Goal: Task Accomplishment & Management: Use online tool/utility

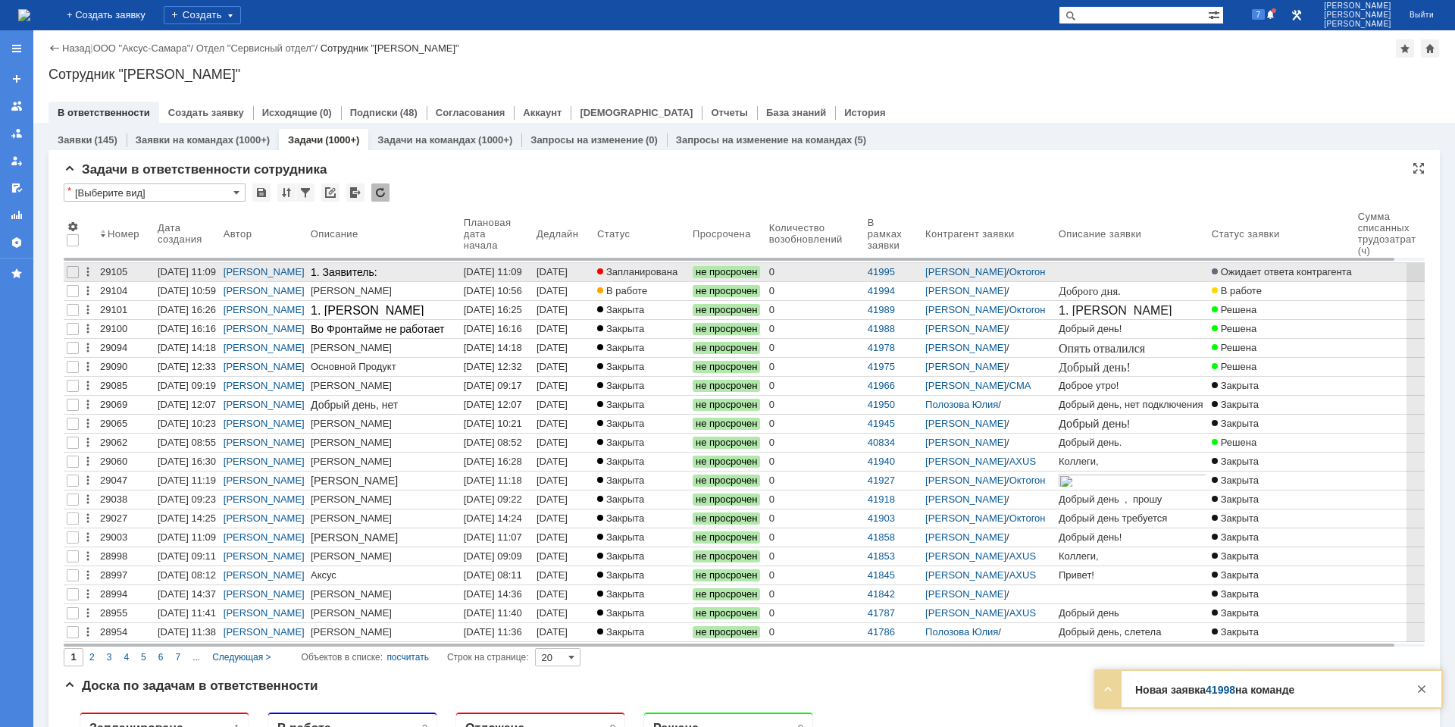
click at [499, 275] on div "[DATE] 11:09" at bounding box center [493, 271] width 58 height 11
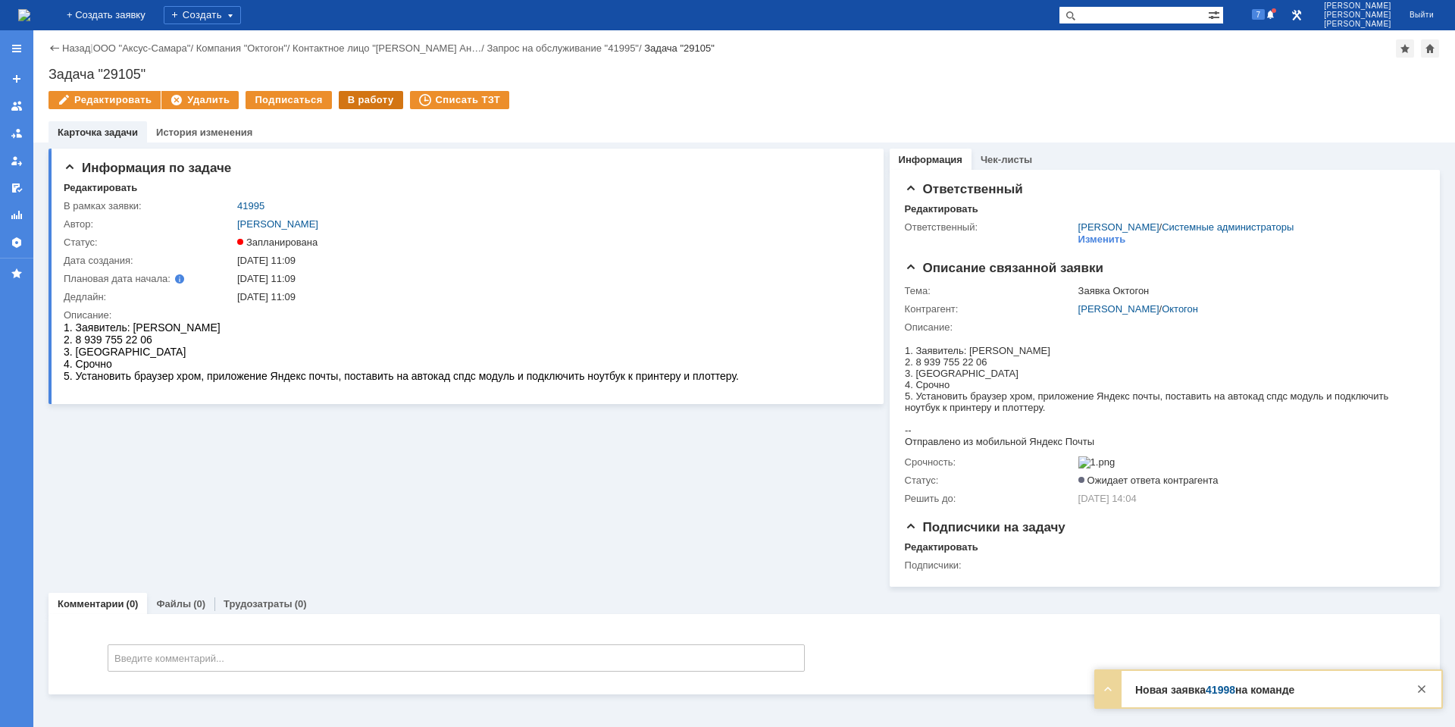
click at [356, 106] on div "В работу" at bounding box center [371, 100] width 64 height 18
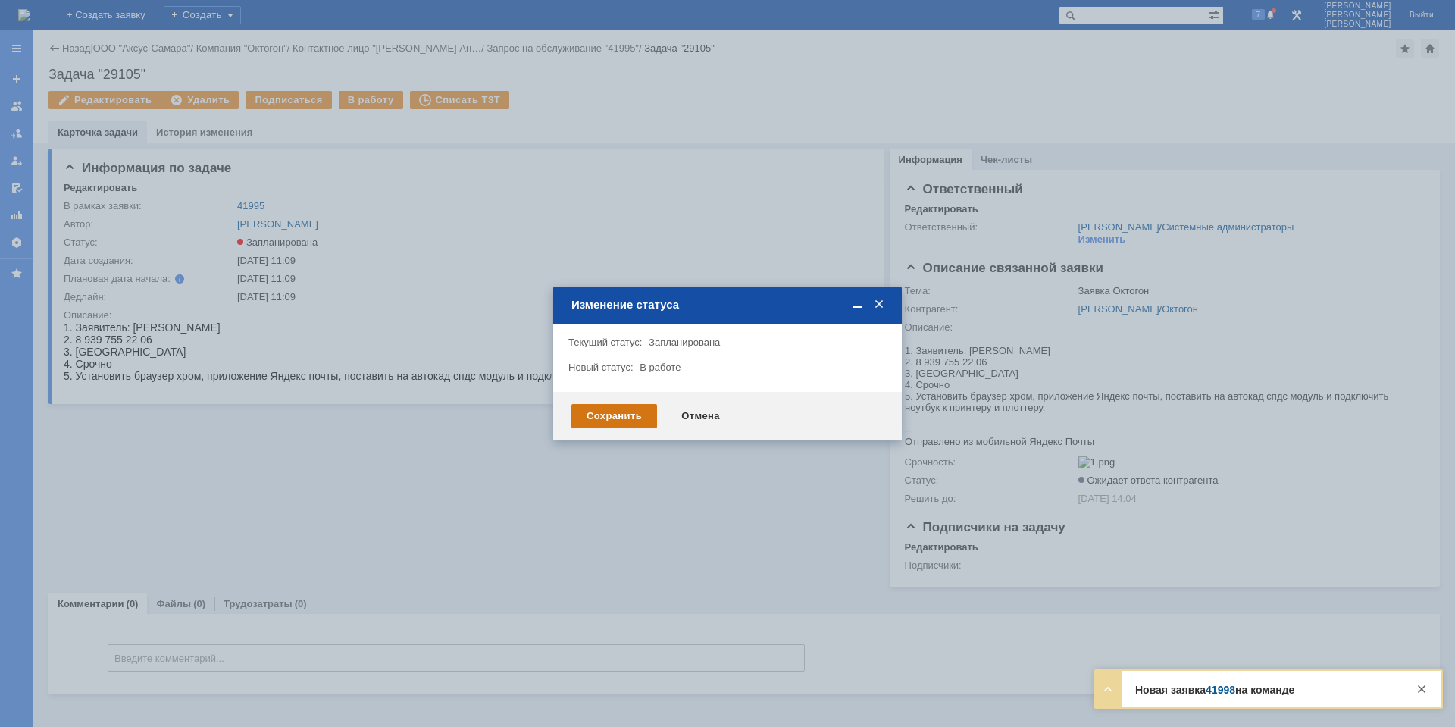
click at [641, 416] on div "Сохранить" at bounding box center [614, 416] width 86 height 24
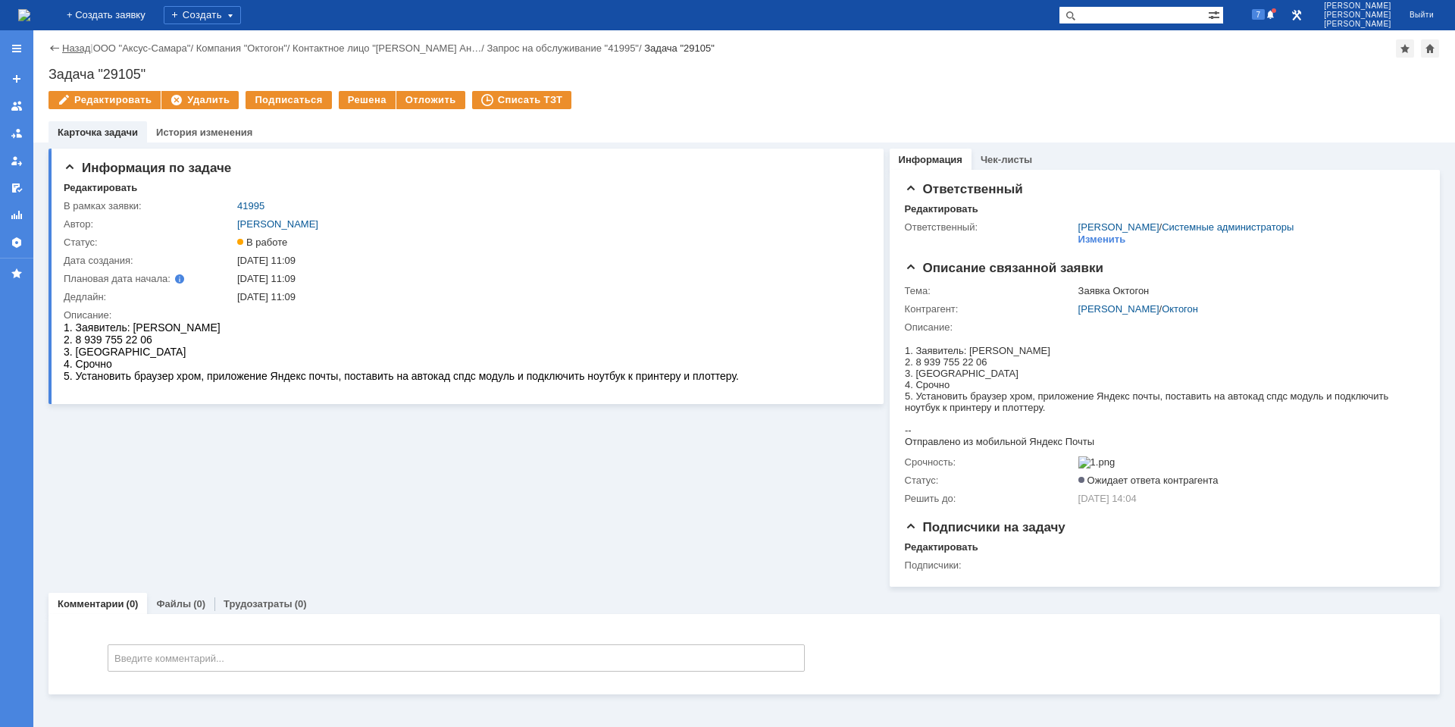
click at [72, 52] on link "Назад" at bounding box center [76, 47] width 28 height 11
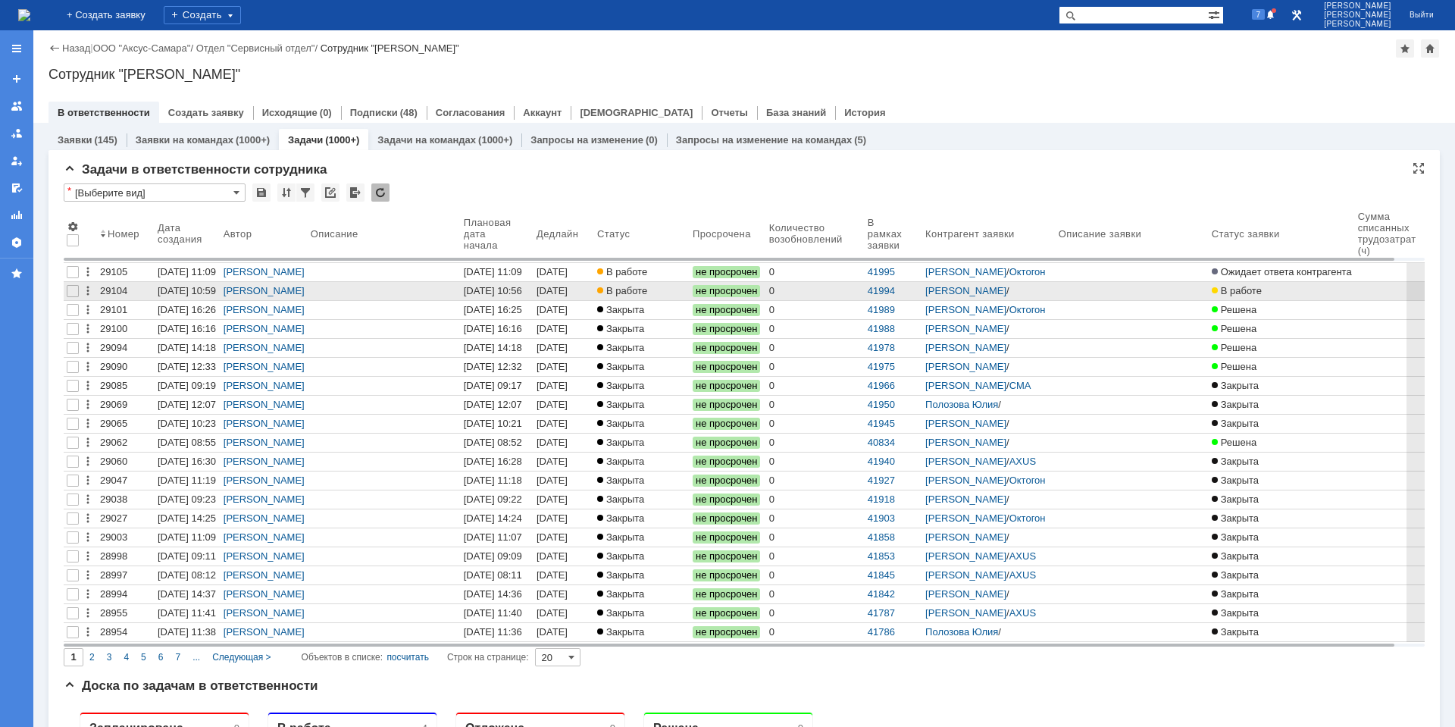
click at [630, 295] on span "В работе" at bounding box center [622, 290] width 50 height 11
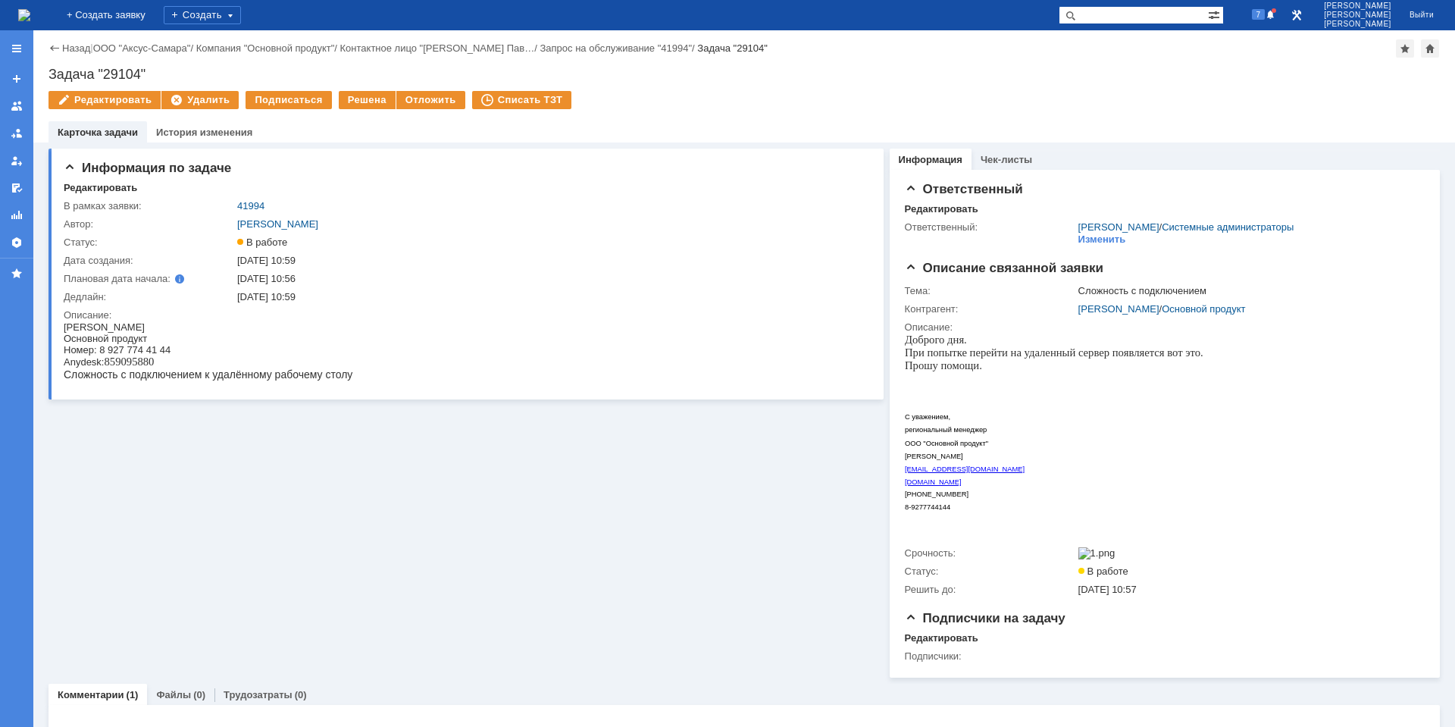
click at [130, 364] on span "859095880" at bounding box center [129, 361] width 50 height 12
copy span "859095880"
click at [162, 362] on div "Anydesk: 859095880" at bounding box center [208, 361] width 289 height 13
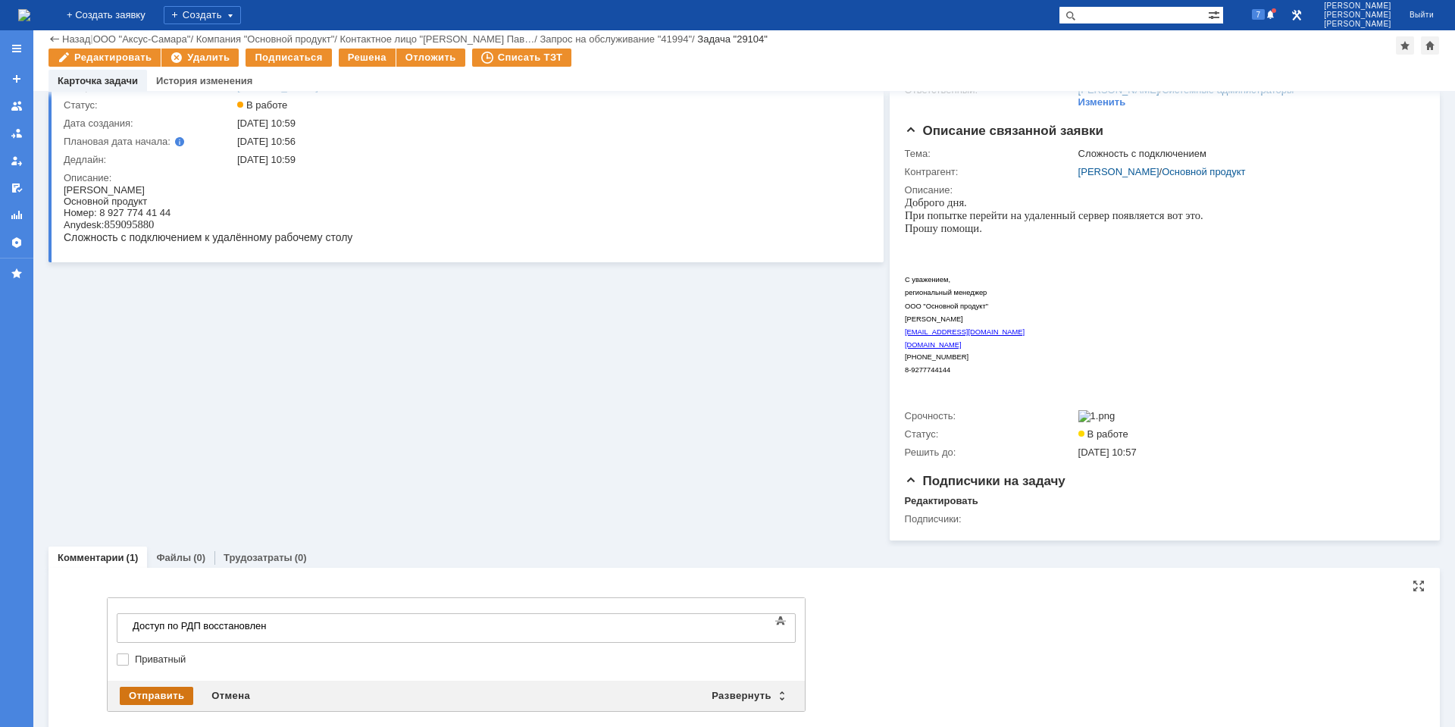
click at [168, 695] on div "Отправить" at bounding box center [156, 695] width 73 height 18
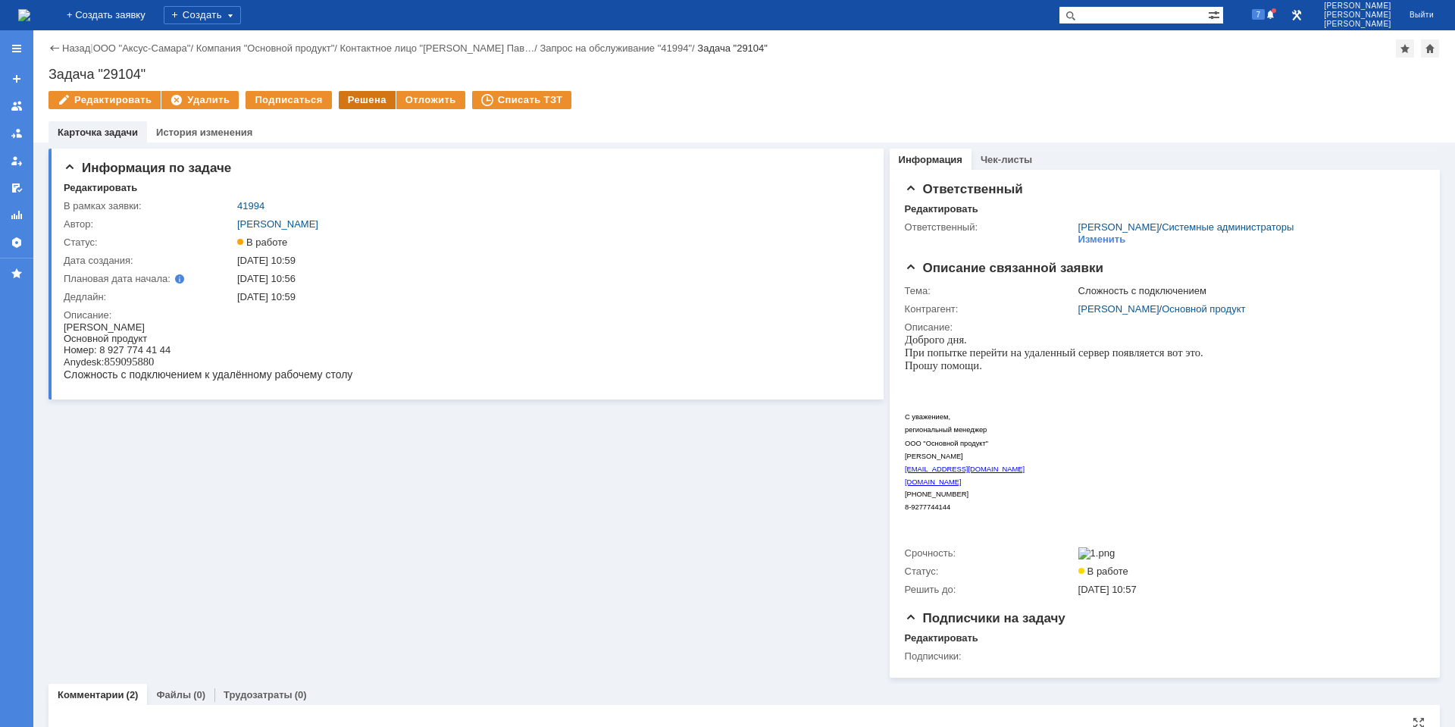
click at [351, 102] on div "Решена" at bounding box center [367, 100] width 57 height 18
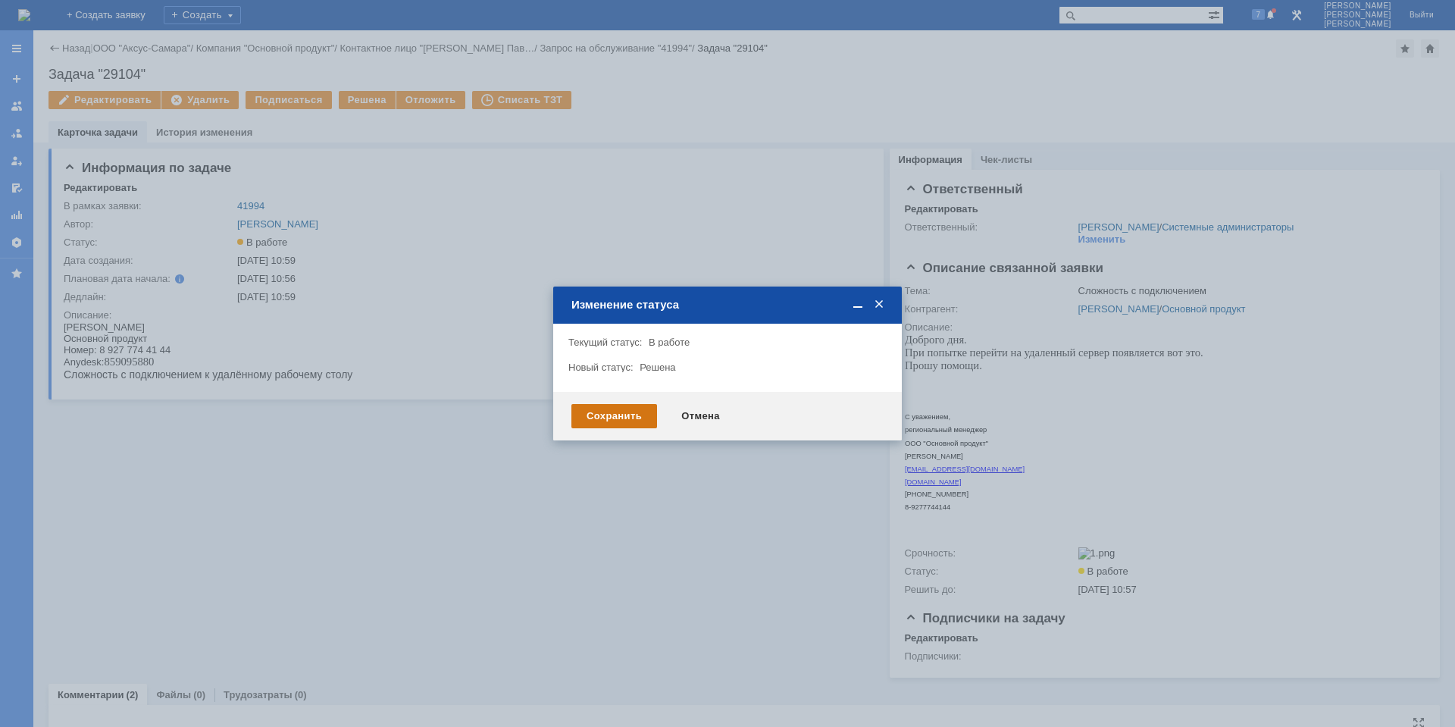
click at [645, 411] on div "Сохранить" at bounding box center [614, 416] width 86 height 24
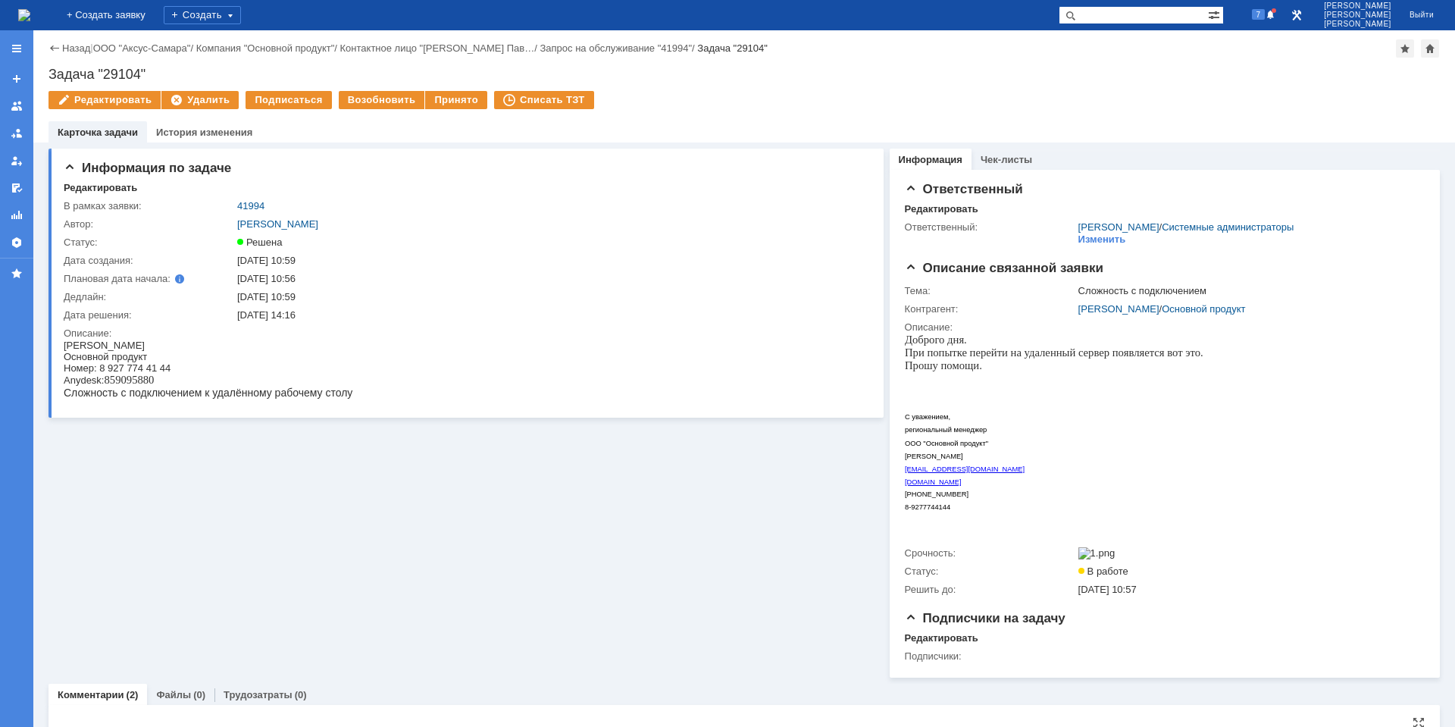
click at [30, 16] on img at bounding box center [24, 15] width 12 height 12
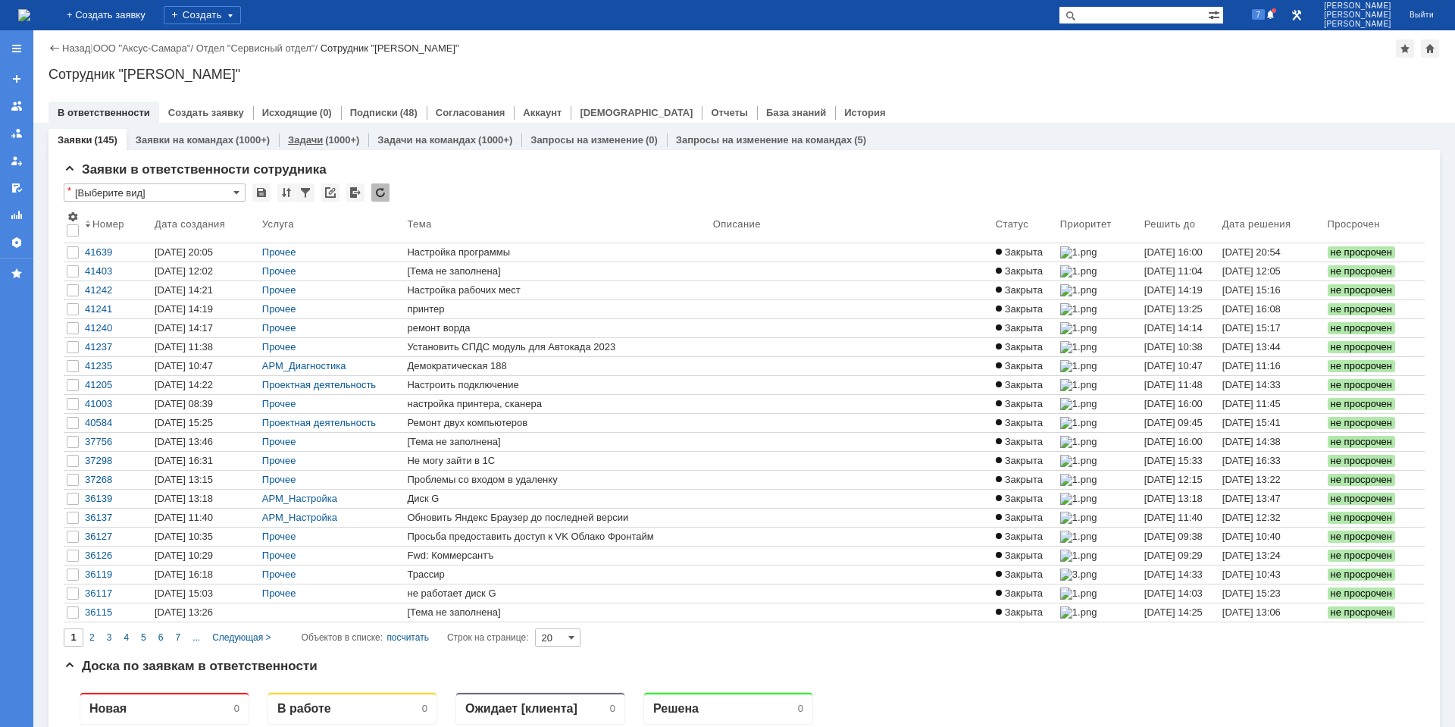
click at [325, 130] on div "Задачи (1000+)" at bounding box center [323, 140] width 89 height 22
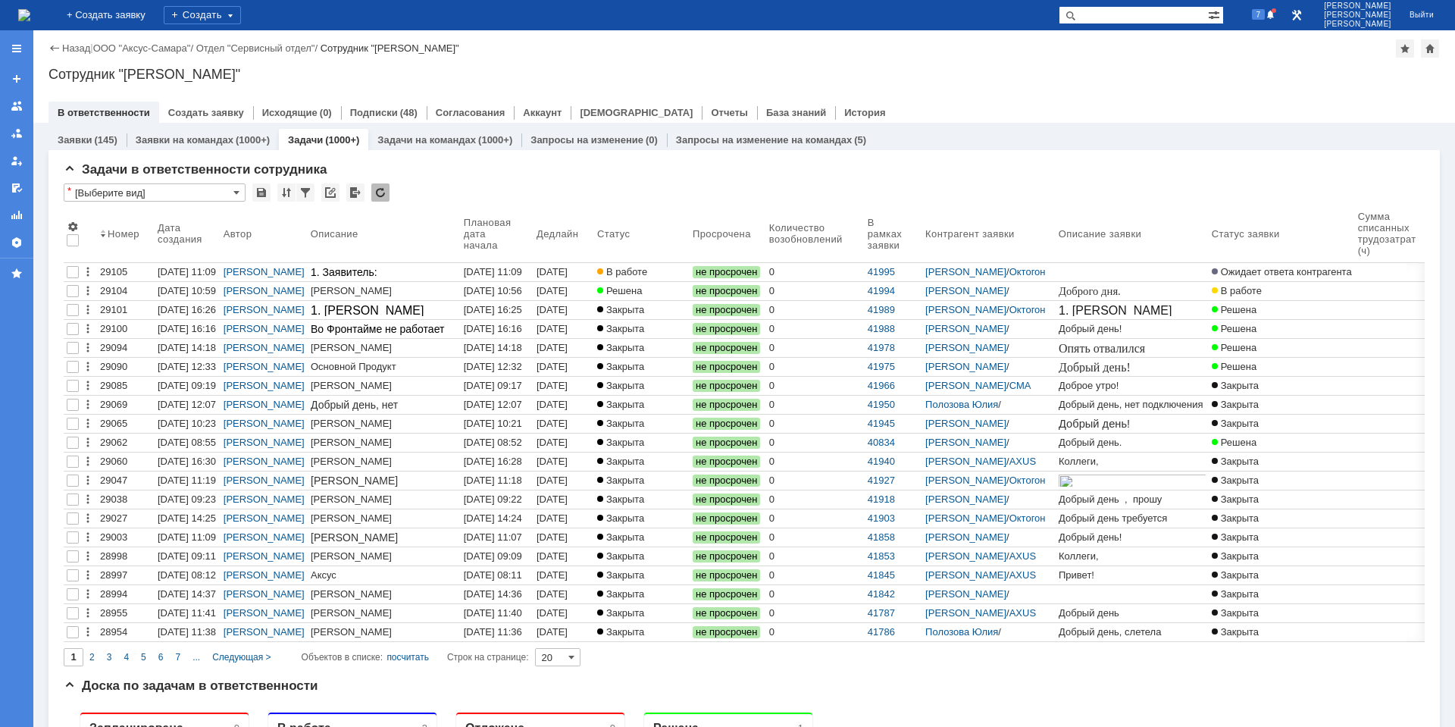
click at [1264, 23] on div "7" at bounding box center [1255, 15] width 45 height 30
click at [1268, 21] on div "7" at bounding box center [1264, 15] width 30 height 18
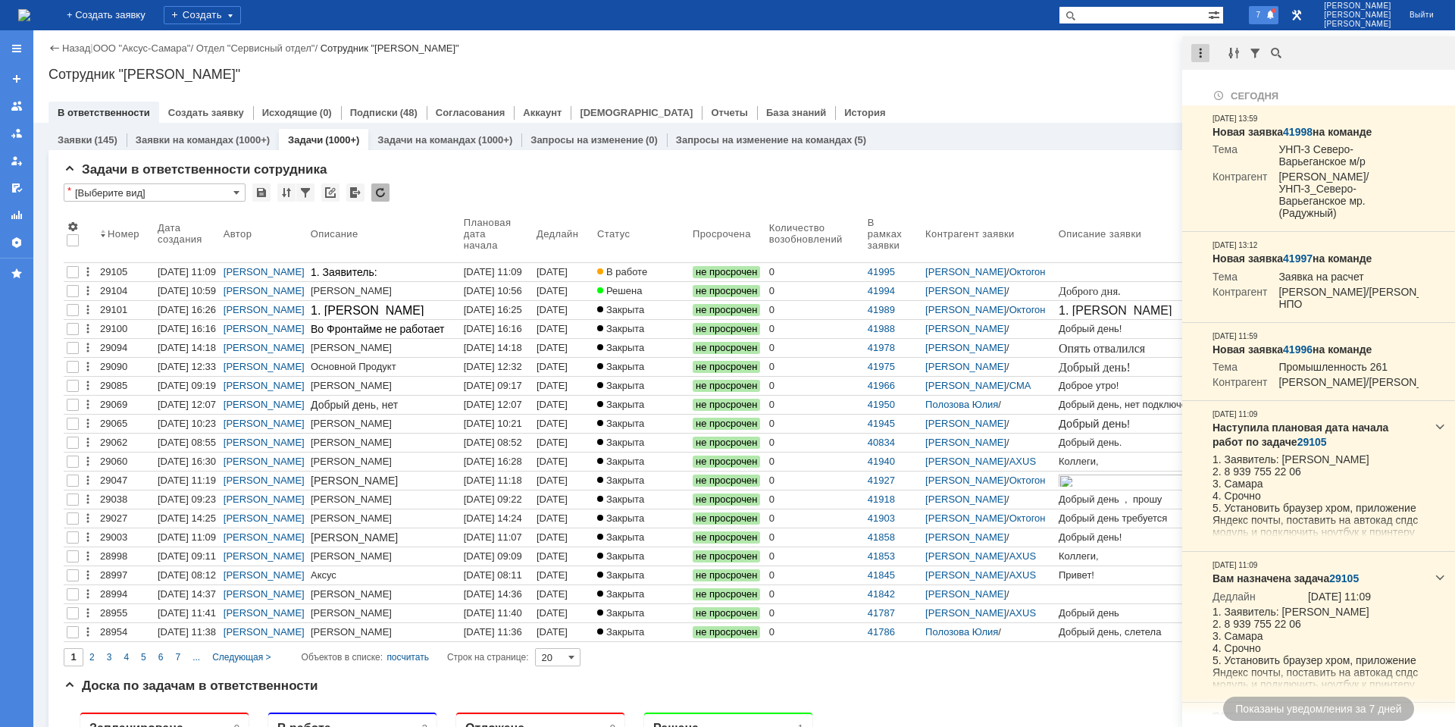
click at [1199, 54] on div at bounding box center [1200, 53] width 18 height 18
click at [1220, 86] on div "Отметить уведомления прочитанными" at bounding box center [1304, 91] width 203 height 10
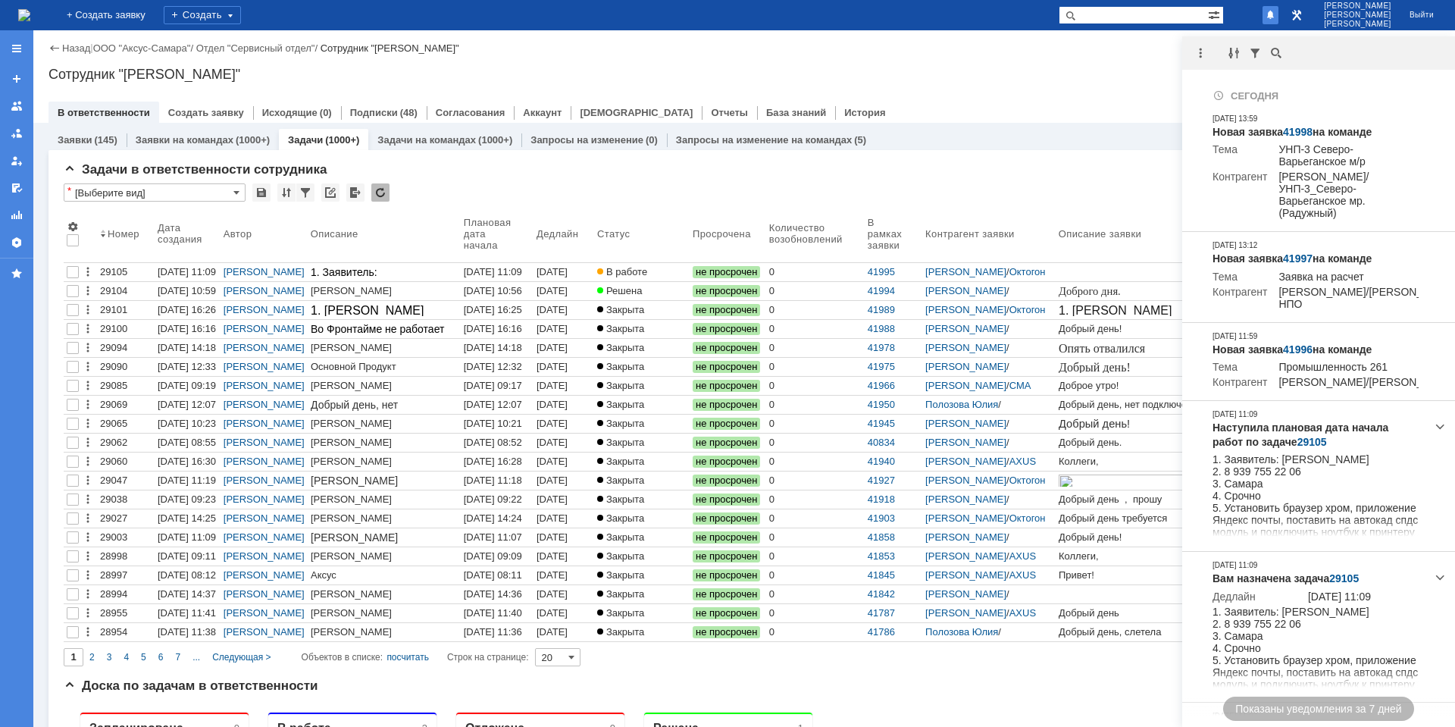
click at [1097, 74] on div "Сотрудник "[PERSON_NAME]"" at bounding box center [743, 74] width 1391 height 15
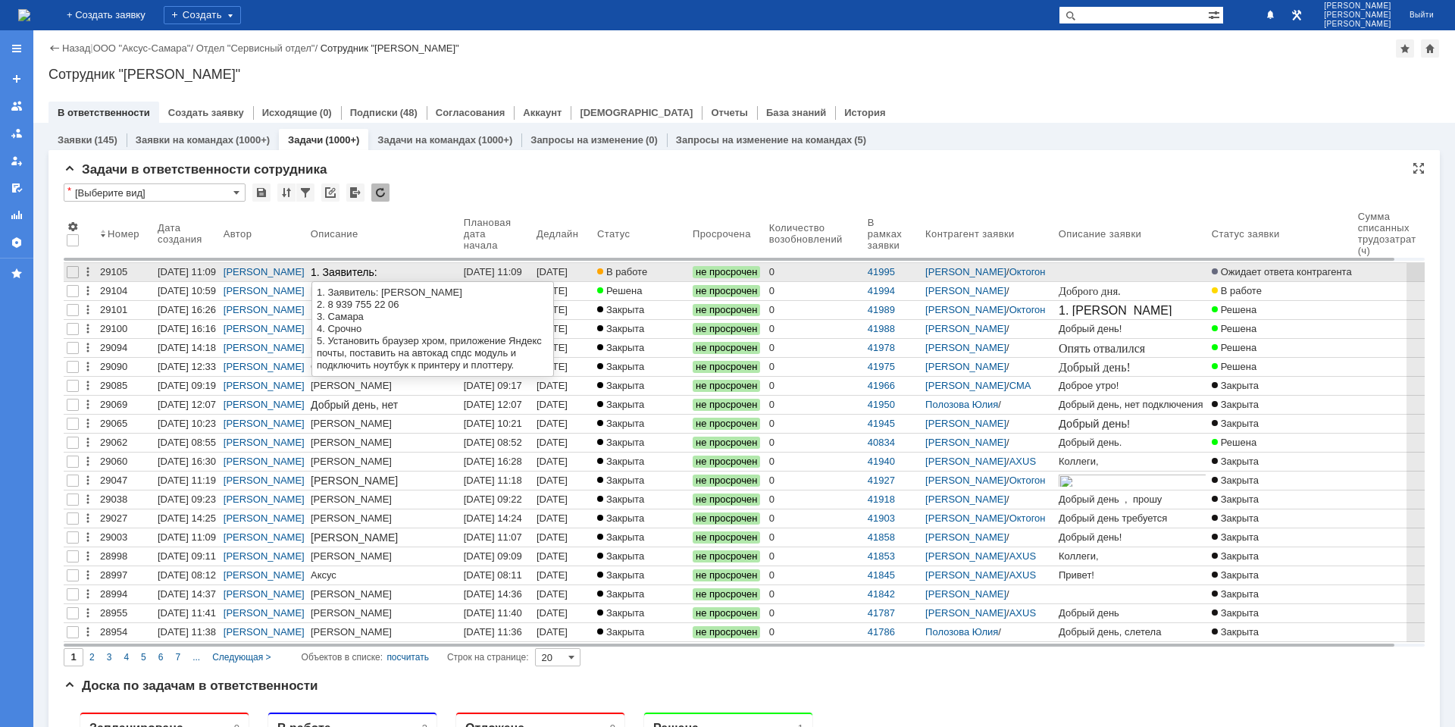
click at [469, 270] on div "[DATE] 11:09" at bounding box center [493, 271] width 58 height 11
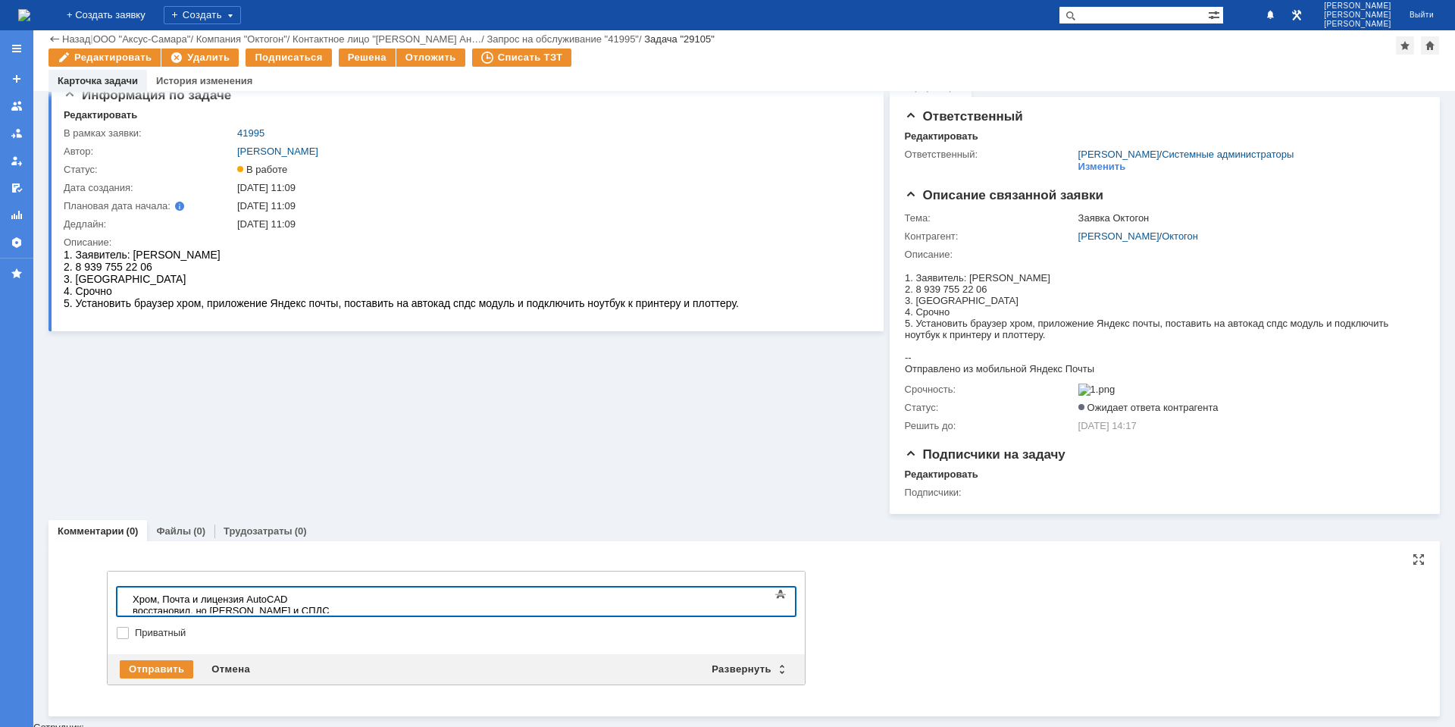
scroll to position [20, 0]
click at [348, 602] on div "Хром, Почта и лицензия AutoCAD восстановил, но [PERSON_NAME] и СПДС модуль не п…" at bounding box center [240, 616] width 215 height 45
click at [192, 600] on div "Хром, Почта и лицензия AutoCAD восстановил, но [PERSON_NAME] и СПДС модуль не п…" at bounding box center [240, 616] width 215 height 45
click at [236, 603] on div "Хром, Почта, принтера и лицензия AutoCAD восстановил, но Rivet и СПДС модуль не…" at bounding box center [240, 616] width 215 height 45
click at [294, 602] on div "Хром, Почта, принтеры и лицензия AutoCAD восстановил, но Rivet и СПДС модуль не…" at bounding box center [240, 616] width 215 height 45
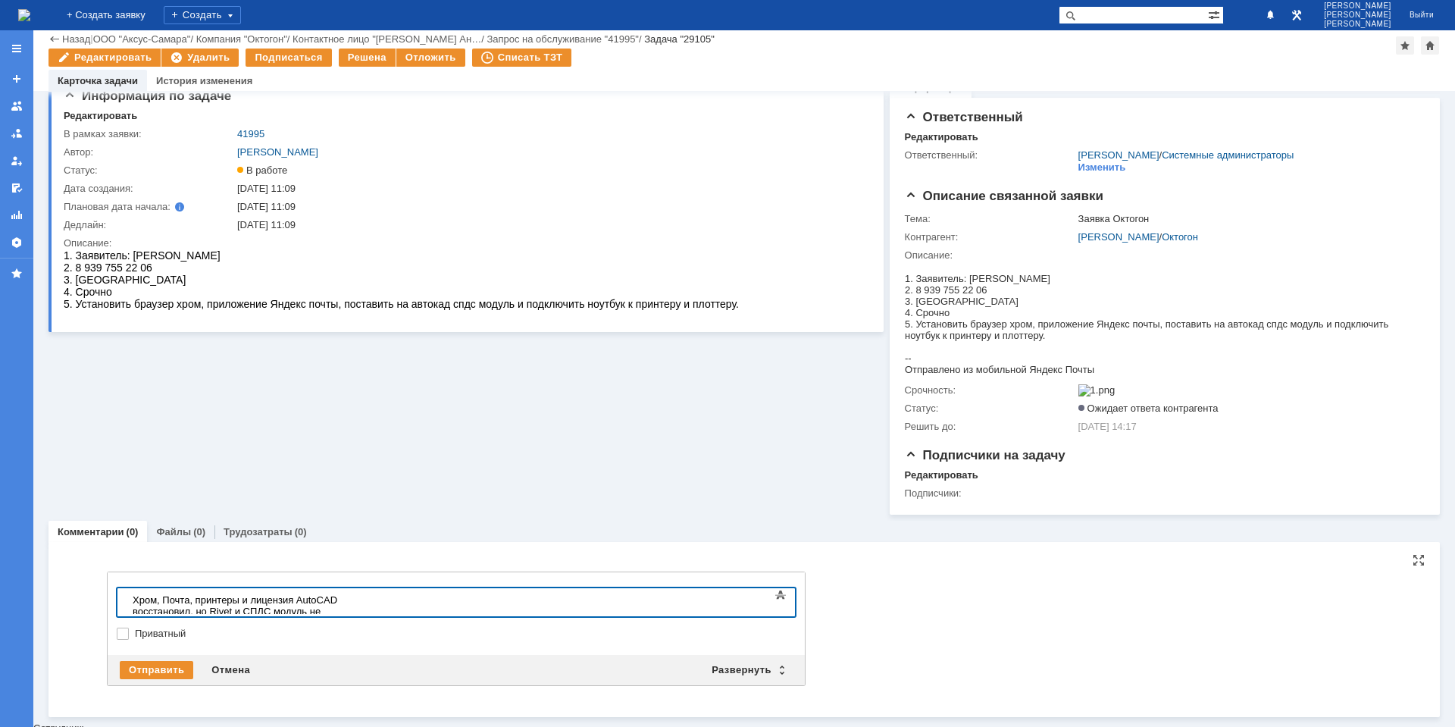
click at [239, 598] on div "Хром, Почта, принтеры и лицензия AutoCAD восстановил, но Rivet и СПДС модуль не…" at bounding box center [240, 616] width 215 height 45
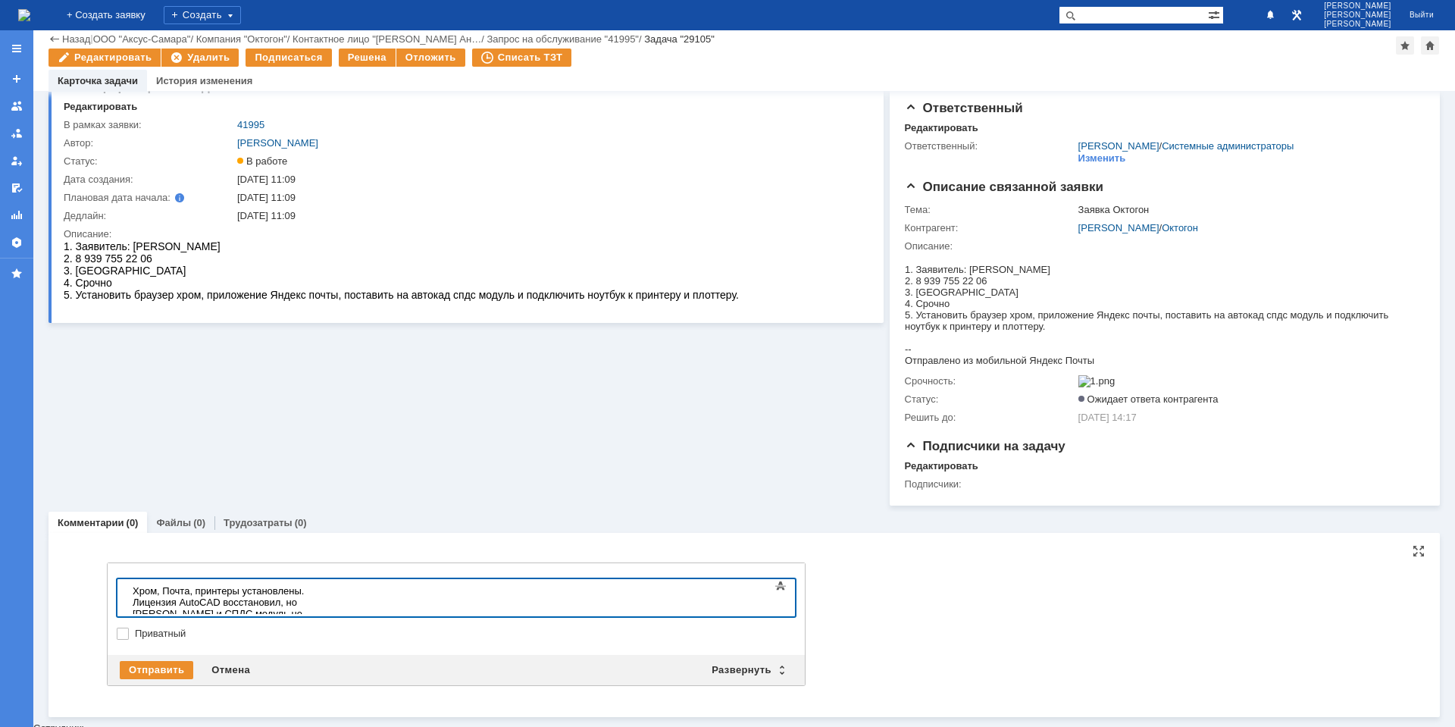
click at [348, 592] on div "Хром, Почта, принтеры установлены. Лицензия AutoCAD восстановил, но [PERSON_NAM…" at bounding box center [240, 613] width 215 height 57
click at [164, 679] on div "Отправить" at bounding box center [156, 670] width 73 height 18
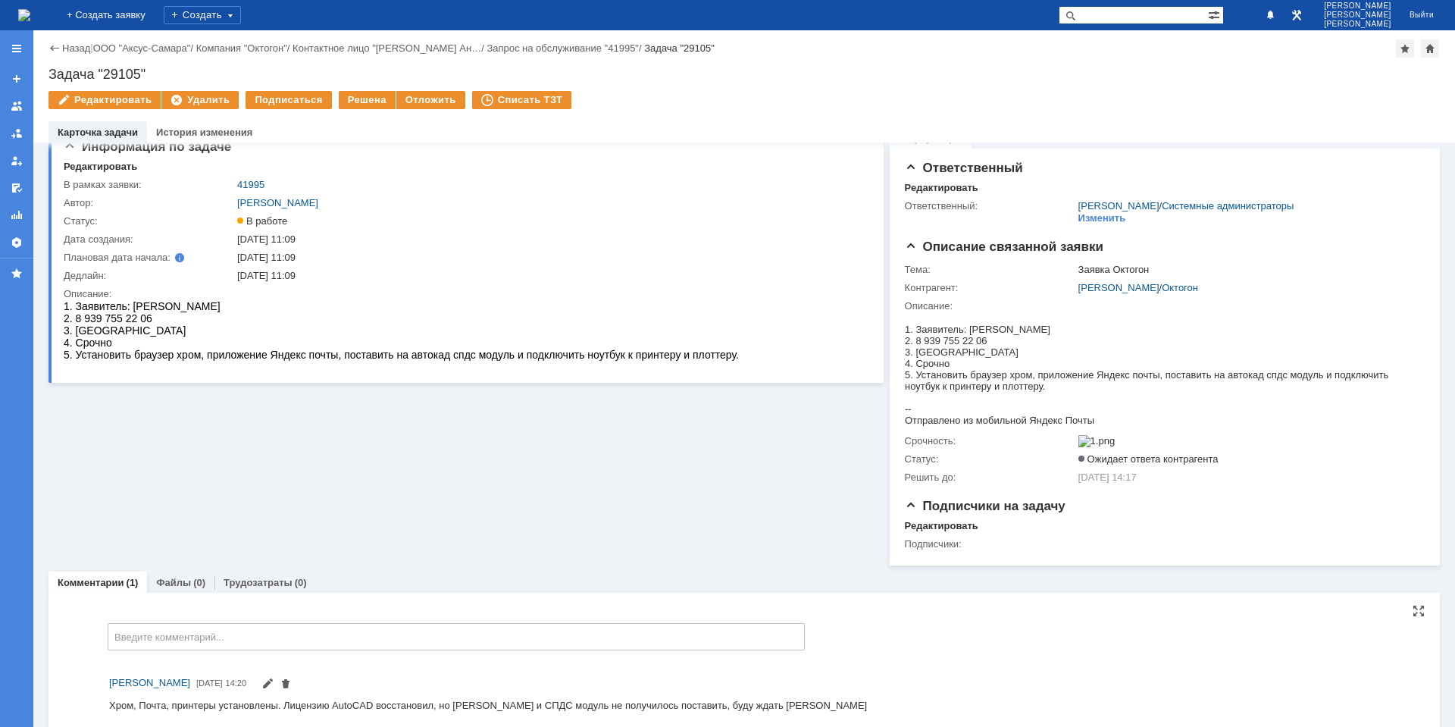
scroll to position [0, 0]
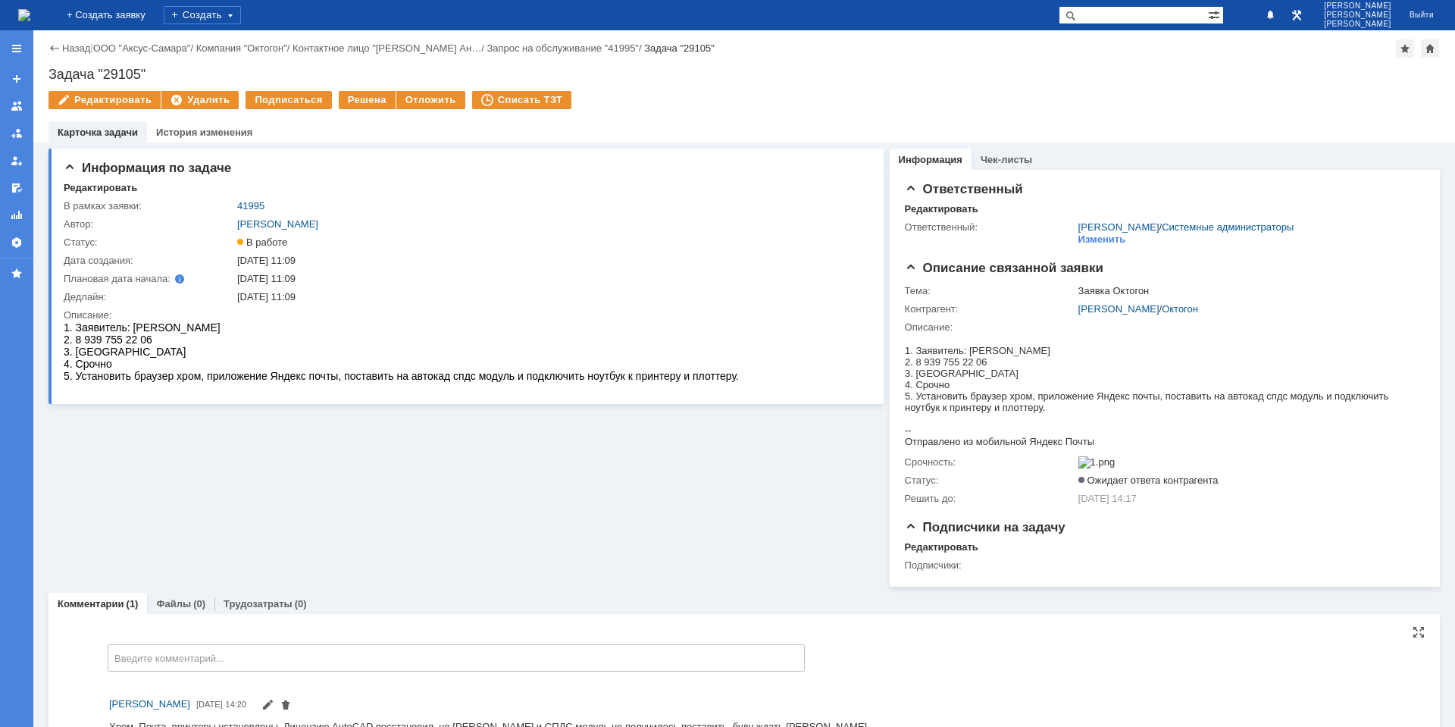
click at [30, 11] on img at bounding box center [24, 15] width 12 height 12
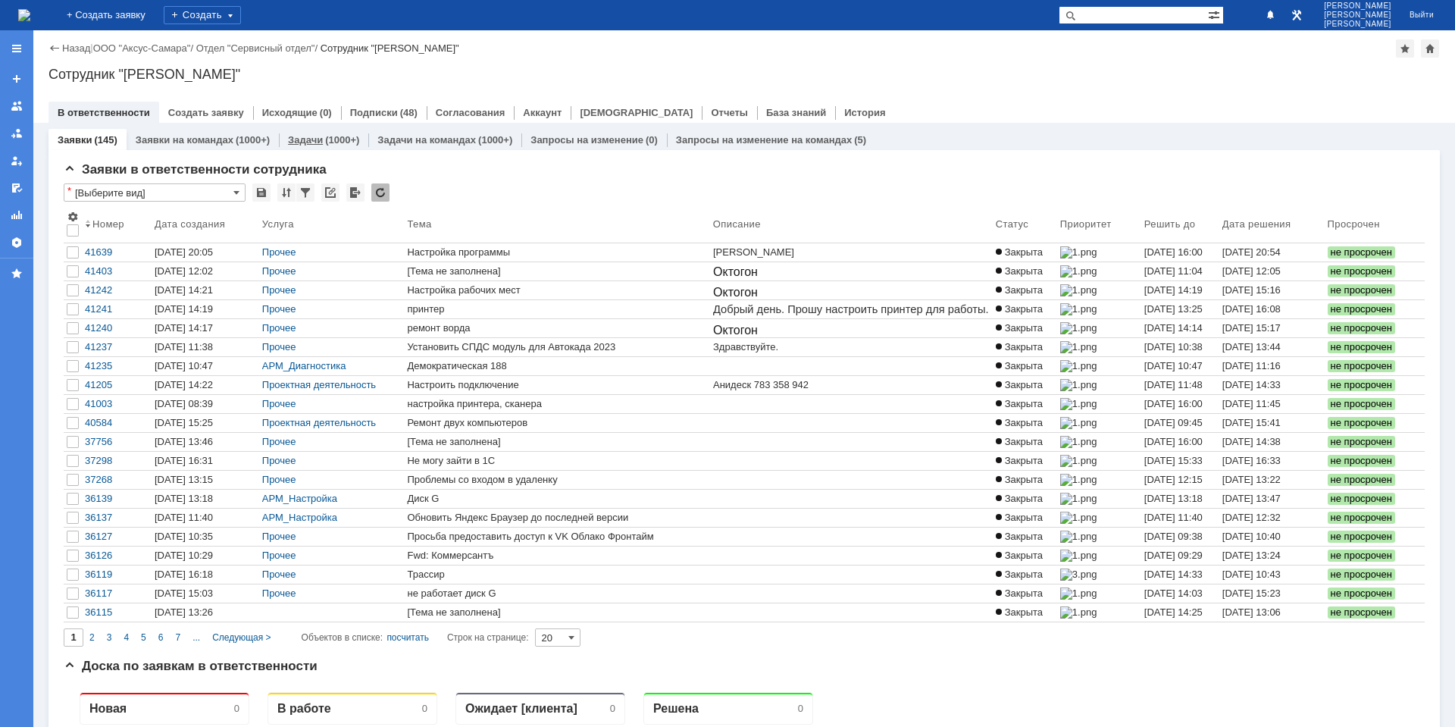
click at [327, 137] on div "(1000+)" at bounding box center [342, 139] width 34 height 11
